Goal: Transaction & Acquisition: Purchase product/service

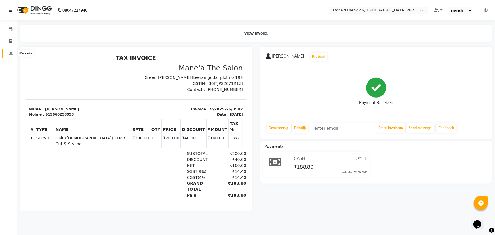
click at [10, 51] on icon at bounding box center [11, 53] width 4 height 4
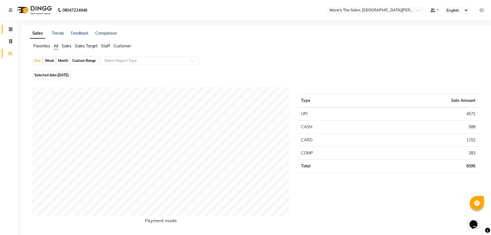
click at [10, 26] on link "Calendar" at bounding box center [9, 29] width 14 height 9
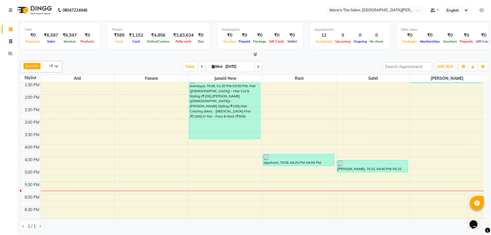
scroll to position [135, 0]
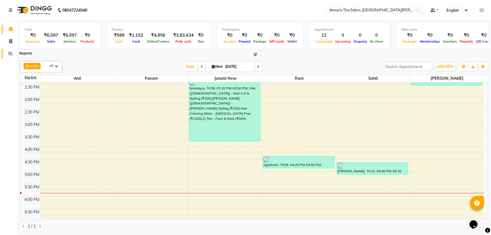
click at [10, 55] on icon at bounding box center [11, 53] width 4 height 4
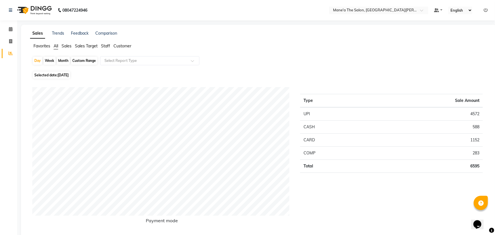
click at [63, 60] on div "Month" at bounding box center [63, 61] width 13 height 8
select select "9"
select select "2025"
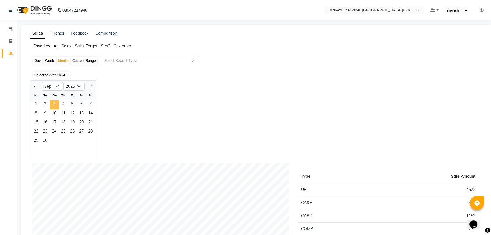
click at [52, 101] on span "3" at bounding box center [54, 104] width 9 height 9
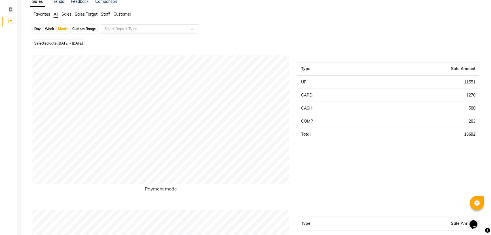
scroll to position [51, 0]
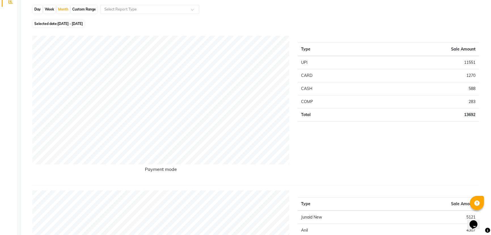
click at [48, 7] on div "Week" at bounding box center [49, 9] width 12 height 8
select select "9"
select select "2025"
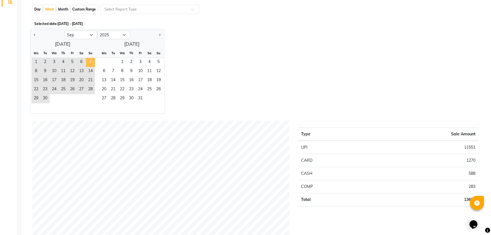
click at [91, 60] on span "7" at bounding box center [90, 62] width 9 height 9
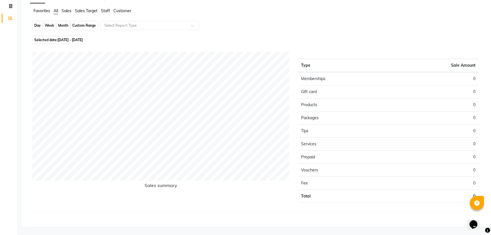
click at [47, 23] on div "Week" at bounding box center [49, 26] width 12 height 8
select select "9"
select select "2025"
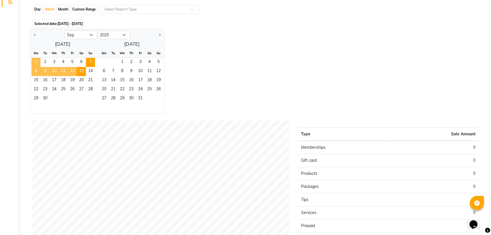
click at [39, 58] on span "1" at bounding box center [35, 62] width 9 height 9
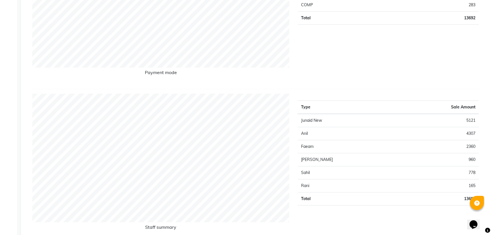
scroll to position [154, 0]
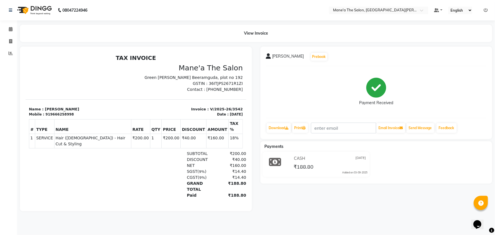
select select "7205"
select select "service"
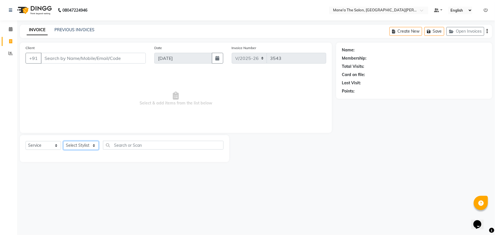
click at [77, 145] on select "Select Stylist Anam Anil Faeam Junaid New Manager [PERSON_NAME] Owner Rani [PER…" at bounding box center [80, 145] width 35 height 9
select select "85409"
click at [63, 141] on select "Select Stylist Anam Anil Faeam Junaid New Manager [PERSON_NAME] Owner Rani [PER…" at bounding box center [80, 145] width 35 height 9
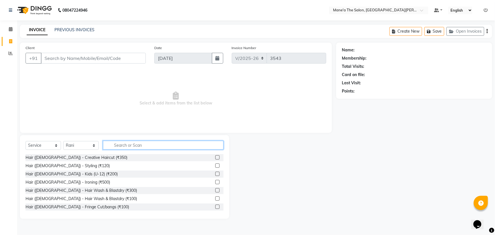
click at [116, 144] on input "text" at bounding box center [163, 145] width 120 height 9
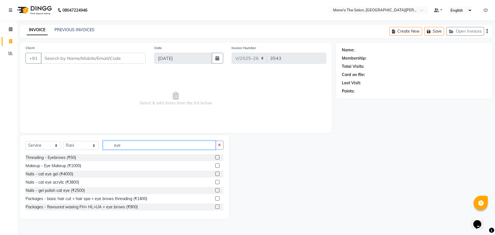
type input "eye"
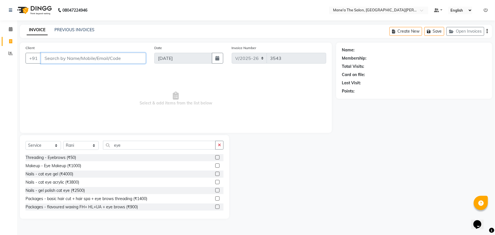
click at [71, 60] on input "Client" at bounding box center [93, 58] width 105 height 11
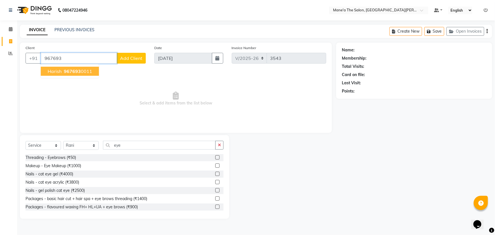
click at [69, 71] on span "967693" at bounding box center [72, 71] width 17 height 6
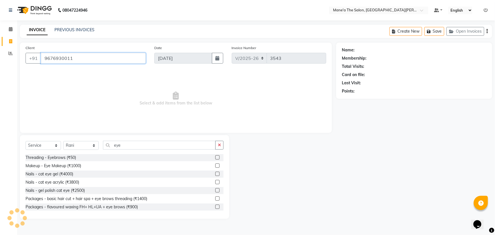
type input "9676930011"
select select "1: Object"
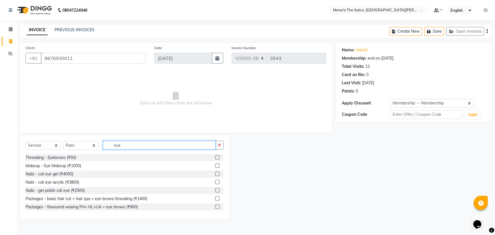
click at [132, 148] on input "eye" at bounding box center [159, 145] width 113 height 9
click at [70, 158] on div "Threading - Eyebrows (₹50)" at bounding box center [51, 157] width 50 height 6
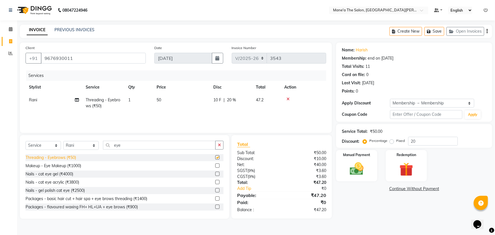
checkbox input "false"
click at [359, 170] on img at bounding box center [356, 168] width 23 height 16
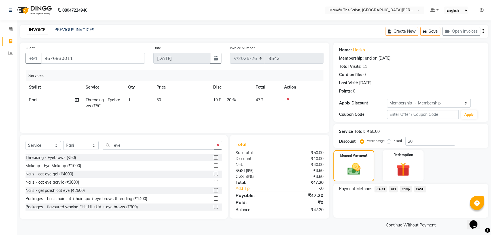
click at [392, 188] on span "UPI" at bounding box center [393, 189] width 9 height 7
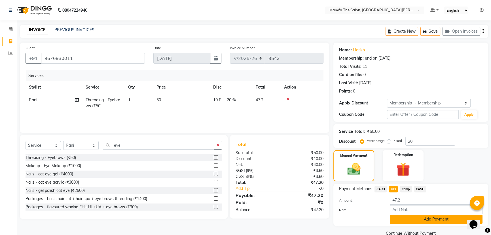
click at [425, 219] on button "Add Payment" at bounding box center [436, 219] width 93 height 9
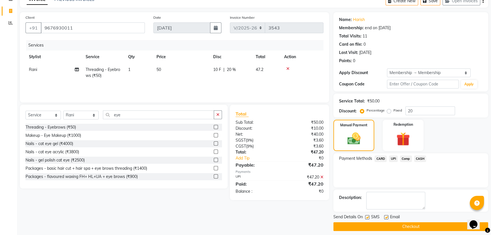
scroll to position [34, 0]
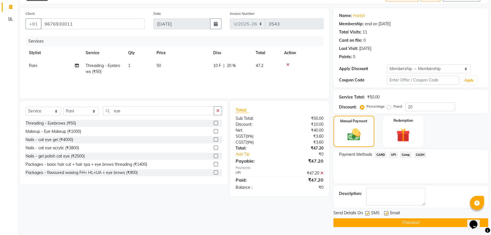
click at [425, 221] on button "Checkout" at bounding box center [410, 222] width 155 height 9
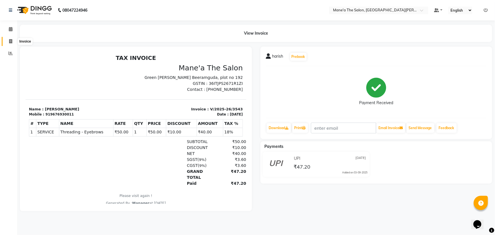
click at [9, 39] on icon at bounding box center [10, 41] width 3 height 4
select select "7205"
select select "service"
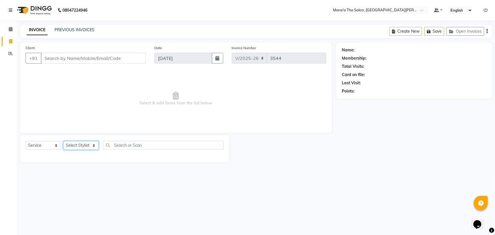
click at [88, 143] on select "Select Stylist Anam Anil Faeam Junaid New Manager [PERSON_NAME] Owner Rani [PER…" at bounding box center [80, 145] width 35 height 9
select select "71351"
click at [63, 141] on select "Select Stylist Anam Anil Faeam Junaid New Manager [PERSON_NAME] Owner Rani [PER…" at bounding box center [80, 145] width 35 height 9
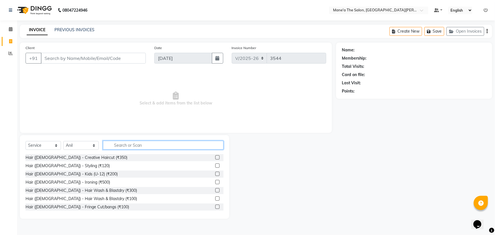
click at [126, 147] on input "text" at bounding box center [163, 145] width 120 height 9
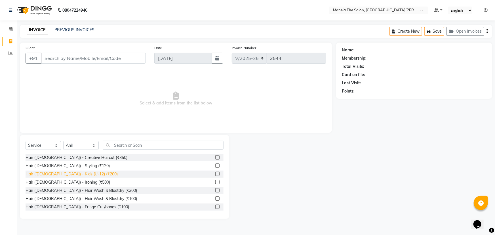
click at [77, 173] on div "Hair ([DEMOGRAPHIC_DATA]) - Kids (U-12) (₹200)" at bounding box center [72, 174] width 92 height 6
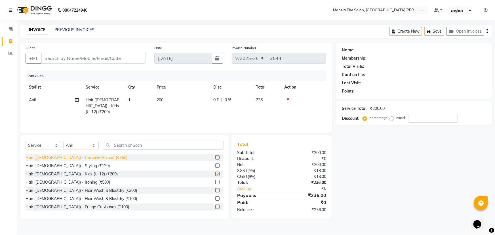
checkbox input "false"
click at [92, 57] on input "Client" at bounding box center [93, 58] width 105 height 11
type input "9"
type input "0"
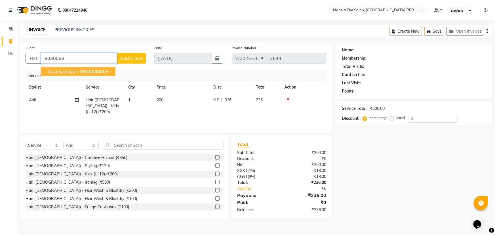
click at [106, 71] on ngb-highlight "9030088 009" at bounding box center [93, 71] width 29 height 6
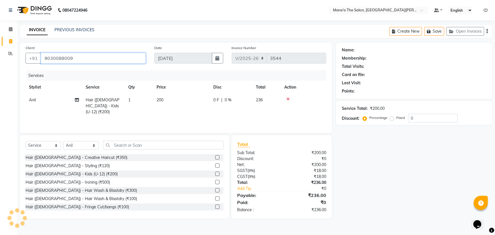
type input "9030088009"
select select "1: Object"
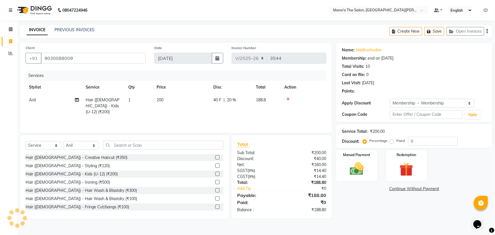
type input "20"
click at [353, 170] on img at bounding box center [356, 168] width 23 height 16
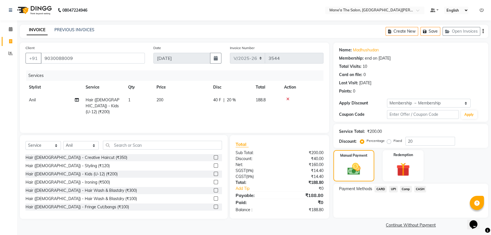
click at [391, 187] on span "UPI" at bounding box center [393, 189] width 9 height 7
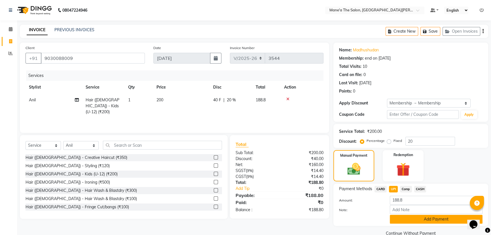
click at [431, 219] on button "Add Payment" at bounding box center [436, 219] width 93 height 9
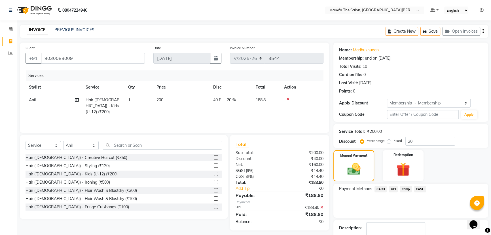
scroll to position [26, 0]
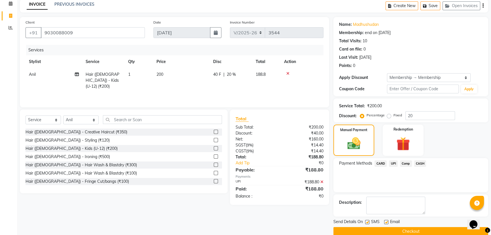
click at [417, 230] on button "Checkout" at bounding box center [410, 231] width 155 height 9
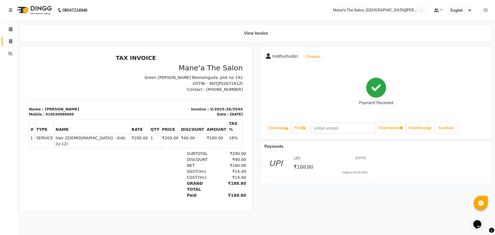
click at [4, 37] on link "Invoice" at bounding box center [9, 41] width 14 height 9
select select "service"
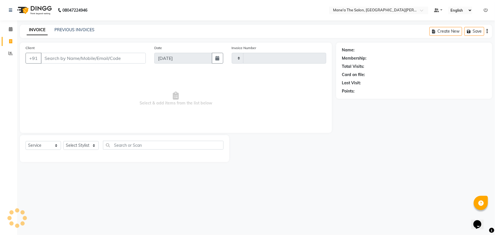
type input "3545"
select select "7205"
click at [260, 126] on span "Select & add items from the list below" at bounding box center [176, 98] width 300 height 57
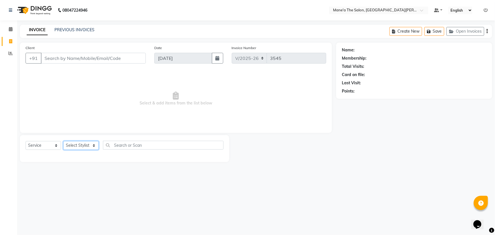
click at [73, 144] on select "Select Stylist Anam Anil Faeam Junaid New Manager [PERSON_NAME] Owner Rani [PER…" at bounding box center [80, 145] width 35 height 9
select select "85411"
click at [63, 141] on select "Select Stylist Anam Anil Faeam Junaid New Manager [PERSON_NAME] Owner Rani [PER…" at bounding box center [80, 145] width 35 height 9
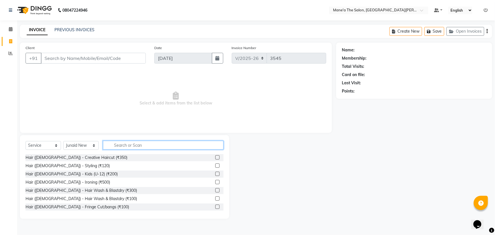
click at [140, 147] on input "text" at bounding box center [163, 145] width 120 height 9
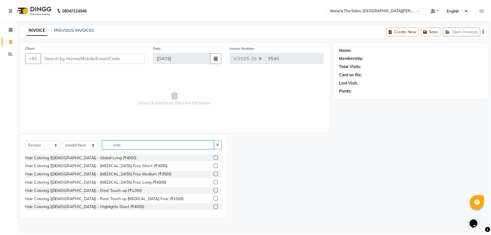
scroll to position [77, 0]
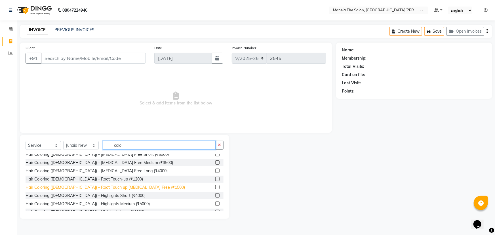
type input "colo"
click at [104, 187] on div "Hair Coloring ([DEMOGRAPHIC_DATA]) - Root Touch up [MEDICAL_DATA] Free (₹1500)" at bounding box center [105, 187] width 159 height 6
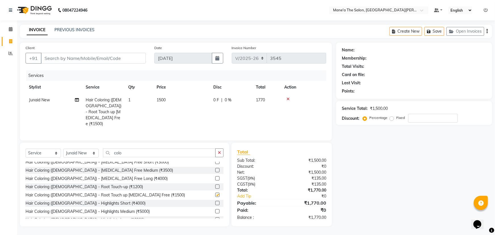
checkbox input "false"
click at [218, 150] on button "button" at bounding box center [219, 152] width 8 height 9
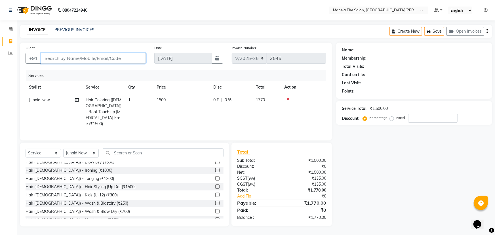
click at [116, 58] on input "Client" at bounding box center [93, 58] width 105 height 11
type input "8"
type input "0"
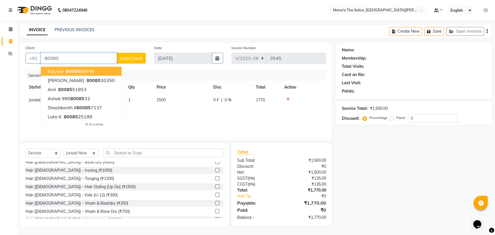
click at [99, 72] on button "kalyani 80085 88449" at bounding box center [81, 71] width 81 height 9
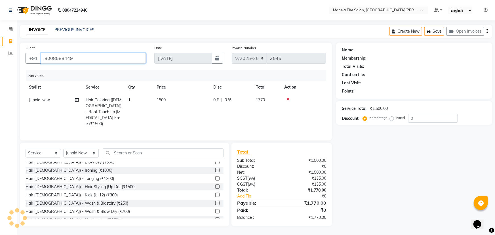
type input "8008588449"
select select "1: Object"
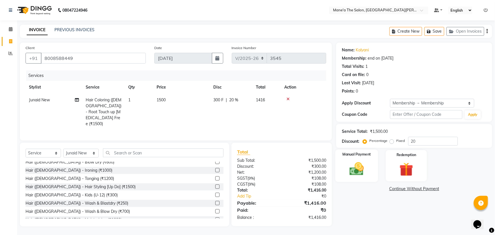
click at [348, 170] on img at bounding box center [356, 168] width 23 height 16
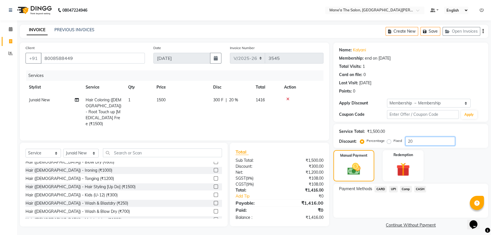
click at [426, 140] on input "20" at bounding box center [430, 141] width 50 height 9
type input "2"
type input "20"
click at [393, 188] on span "UPI" at bounding box center [393, 189] width 9 height 7
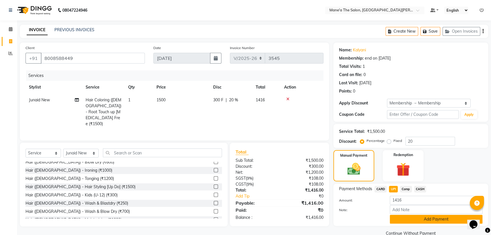
click at [407, 215] on button "Add Payment" at bounding box center [436, 219] width 93 height 9
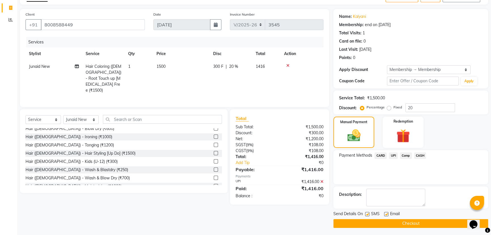
scroll to position [34, 0]
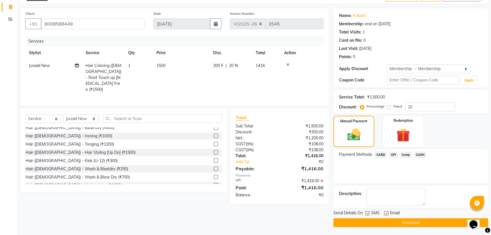
click at [397, 219] on button "Checkout" at bounding box center [410, 222] width 155 height 9
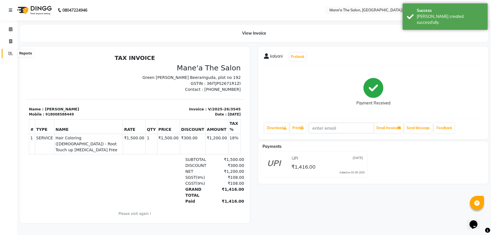
click at [10, 51] on span at bounding box center [11, 53] width 10 height 7
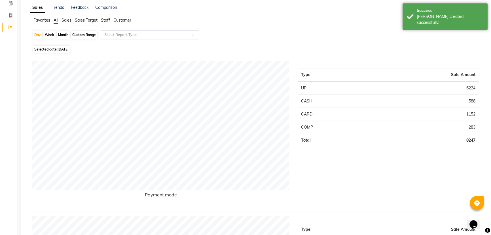
scroll to position [26, 0]
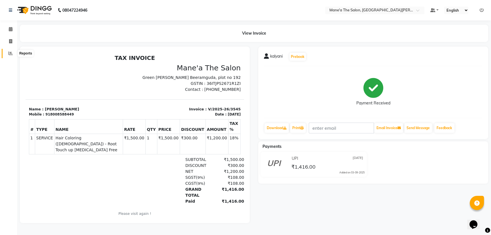
click at [10, 53] on icon at bounding box center [11, 53] width 4 height 4
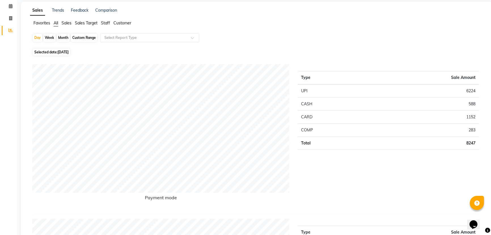
scroll to position [26, 0]
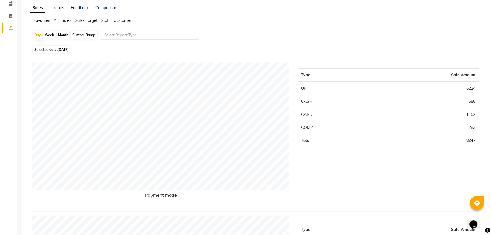
click at [62, 34] on div "Month" at bounding box center [63, 35] width 13 height 8
select select "9"
select select "2025"
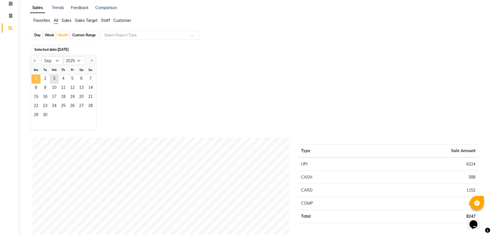
click at [37, 80] on span "1" at bounding box center [35, 79] width 9 height 9
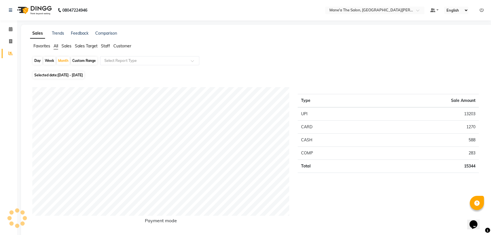
scroll to position [0, 0]
